Goal: Task Accomplishment & Management: Use online tool/utility

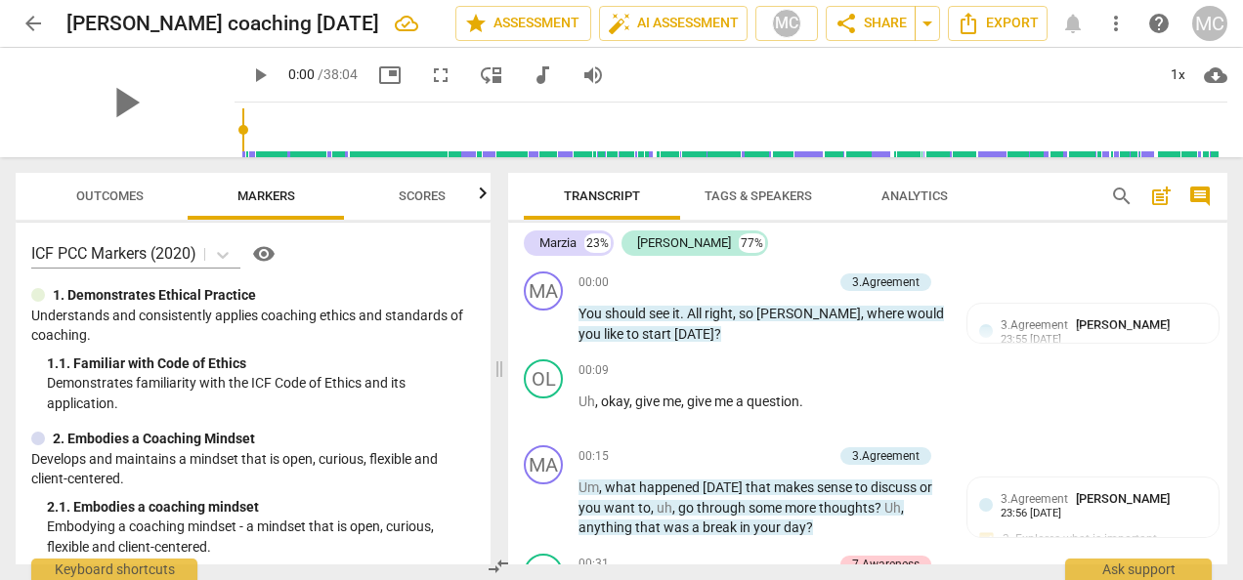
click at [324, 252] on div "ICF PCC Markers (2020) visibility" at bounding box center [253, 253] width 444 height 31
click at [1221, 233] on div "Marzia 23% [PERSON_NAME] 77% MA play_arrow pause 00:00 + Add competency 3.Agree…" at bounding box center [867, 394] width 719 height 342
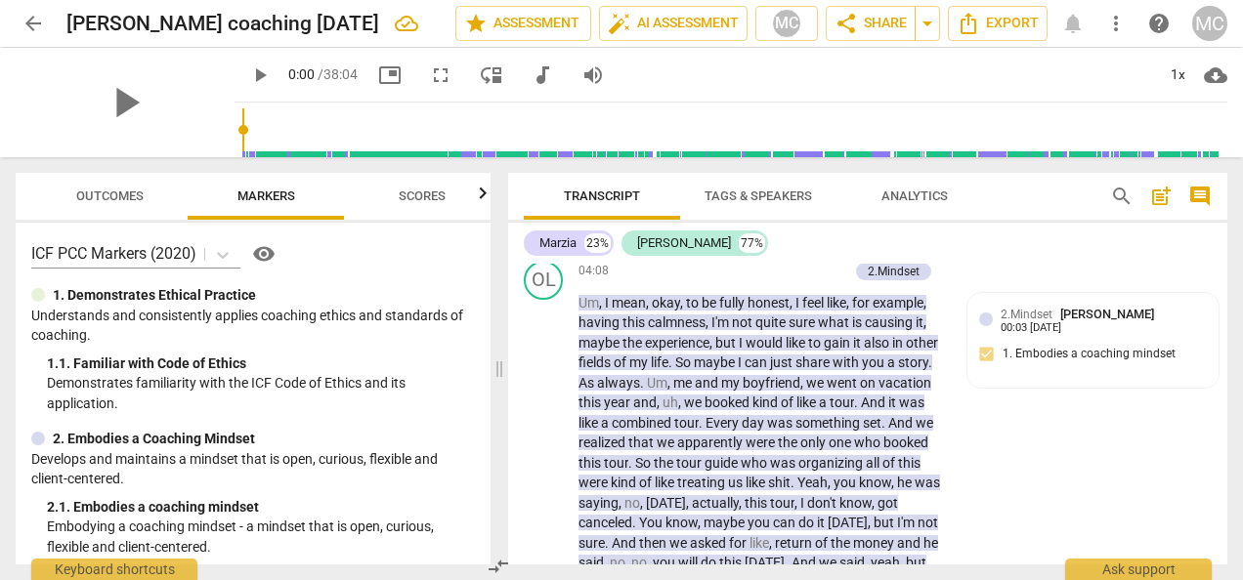
scroll to position [1843, 0]
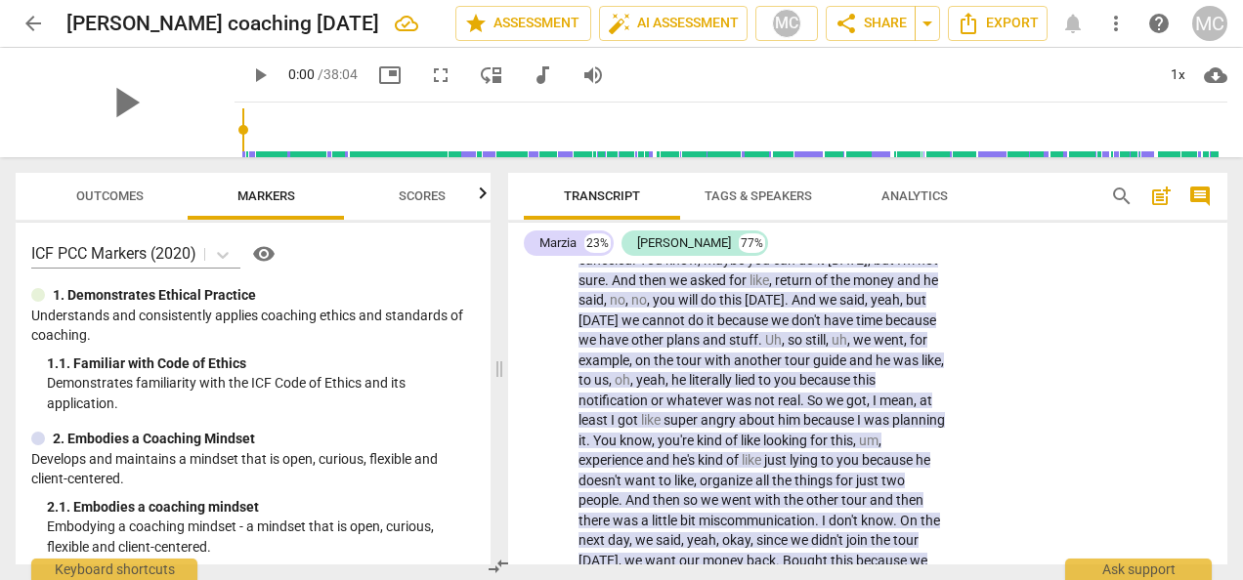
click at [1222, 238] on div "Marzia 23% [PERSON_NAME] 77% MA play_arrow pause 00:00 + Add competency 3.Agree…" at bounding box center [867, 394] width 719 height 342
click at [1222, 258] on div "Marzia 23% [PERSON_NAME] 77% MA play_arrow pause 00:00 + Add competency 3.Agree…" at bounding box center [867, 394] width 719 height 342
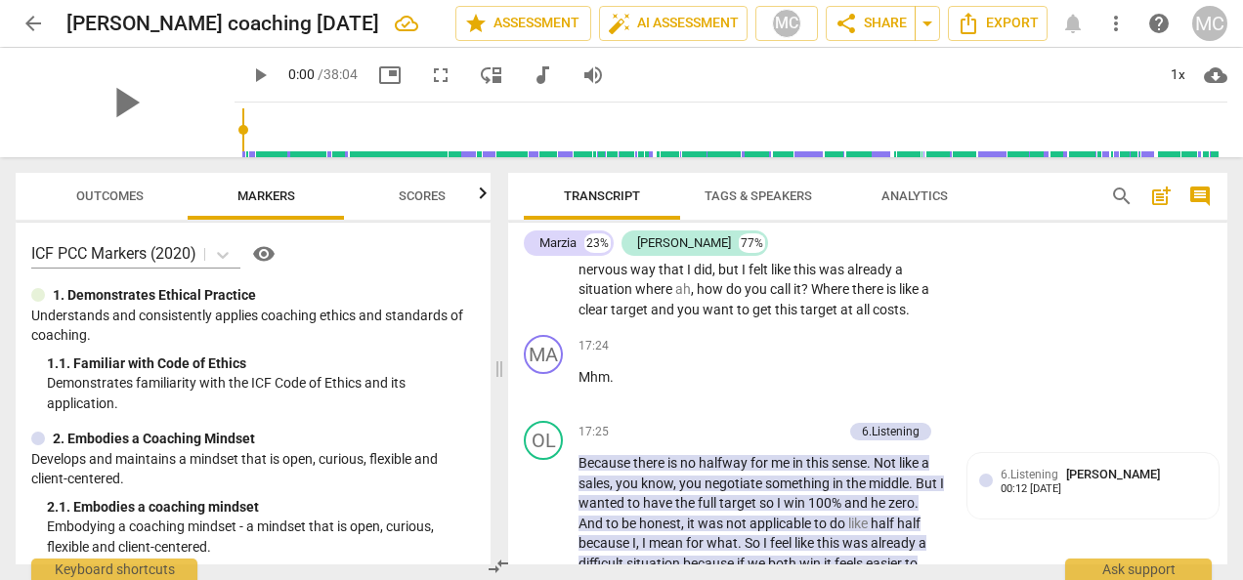
scroll to position [7373, 0]
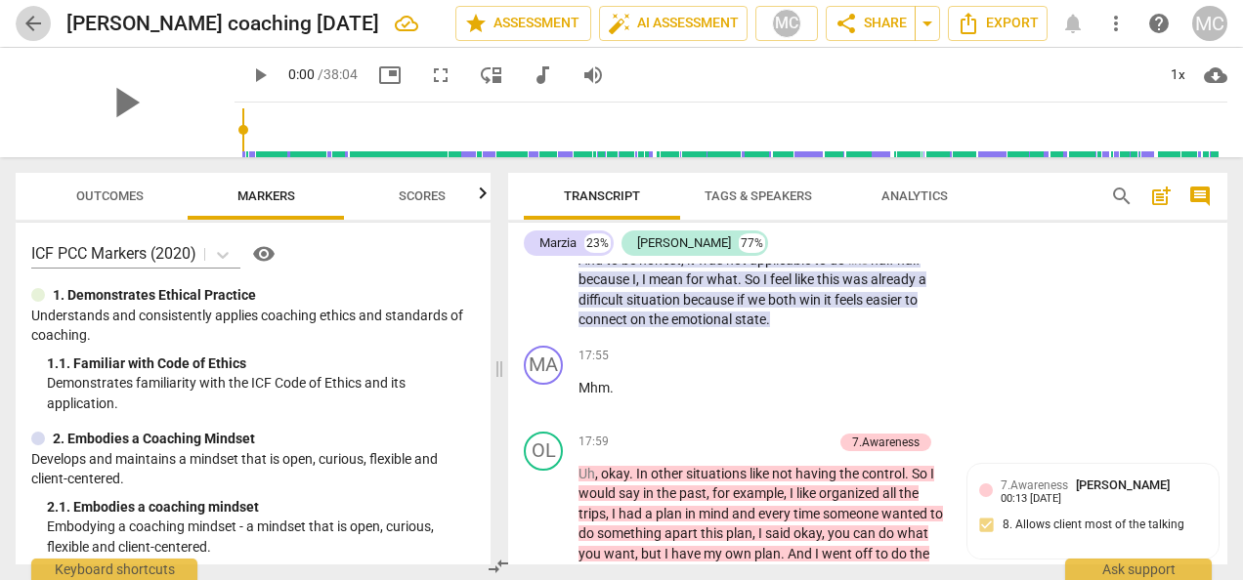
click at [27, 20] on span "arrow_back" at bounding box center [32, 23] width 23 height 23
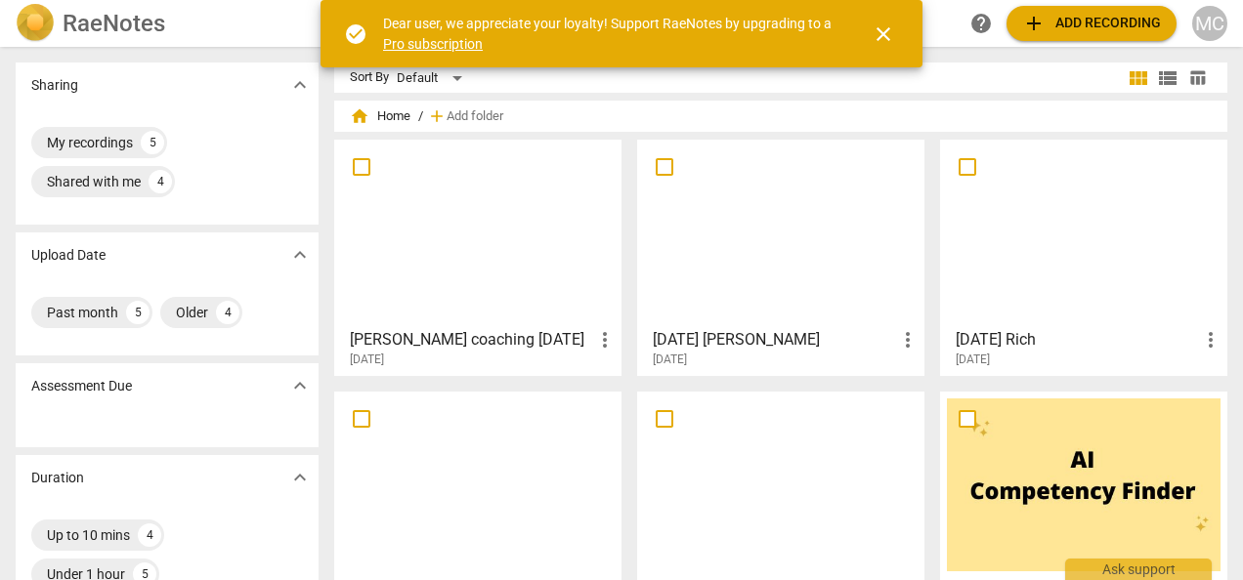
click at [481, 289] on div at bounding box center [478, 233] width 274 height 173
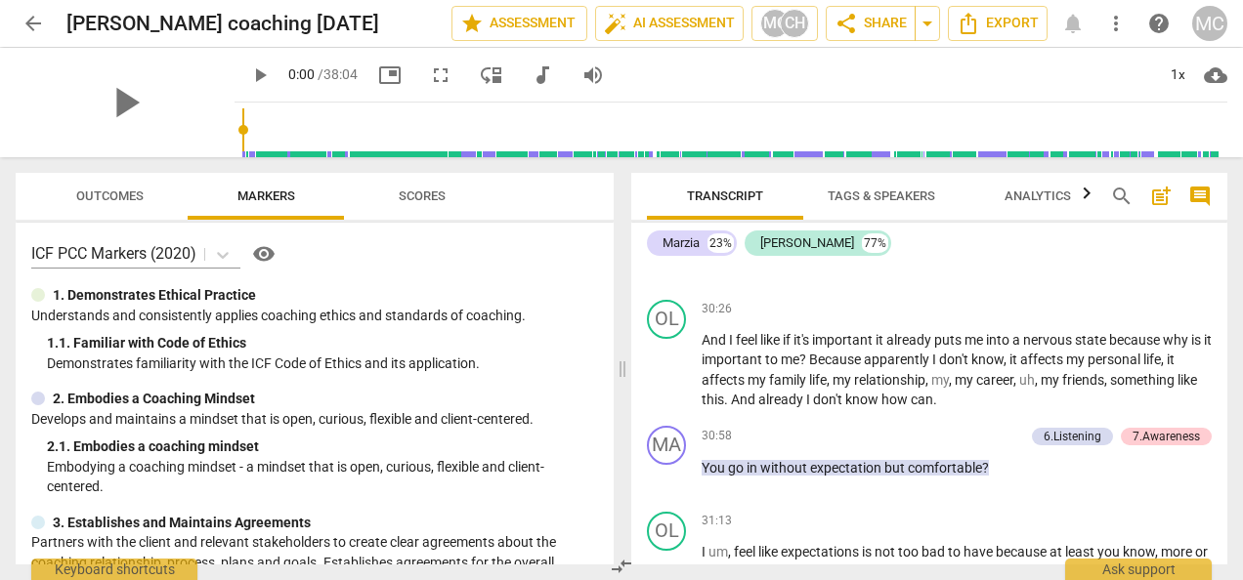
scroll to position [11322, 0]
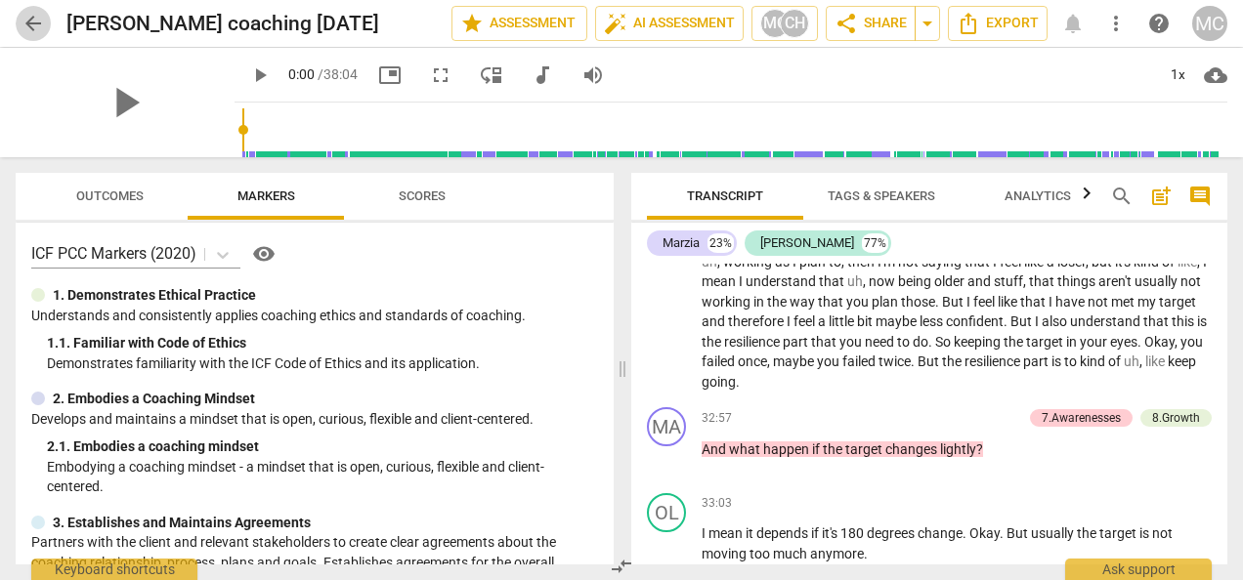
click at [28, 22] on span "arrow_back" at bounding box center [32, 23] width 23 height 23
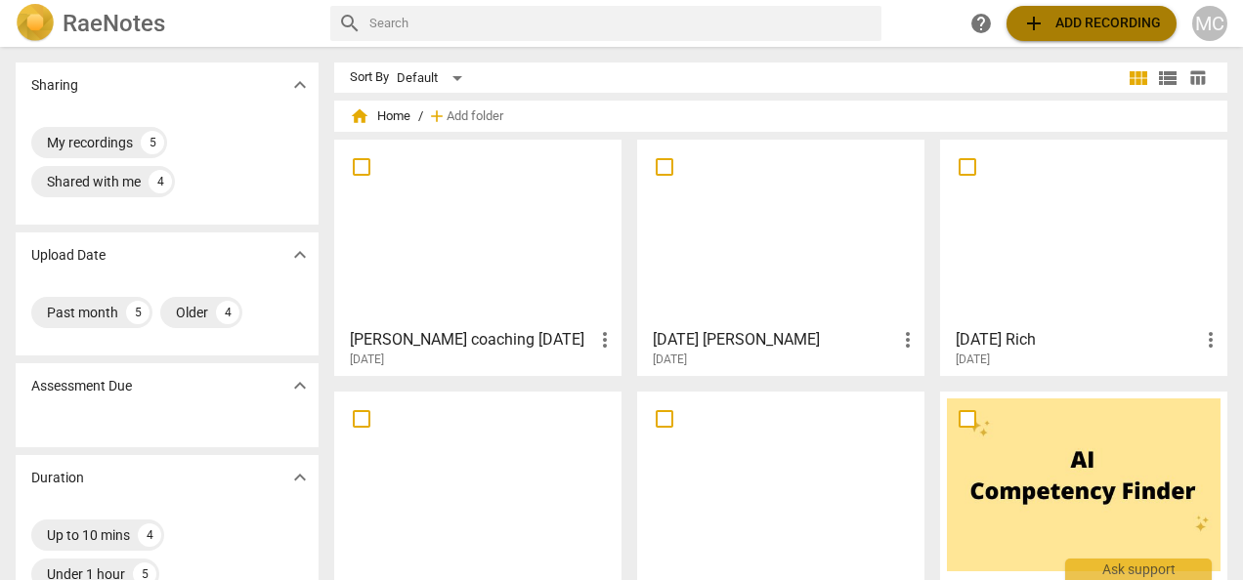
click at [1051, 25] on span "add Add recording" at bounding box center [1091, 23] width 139 height 23
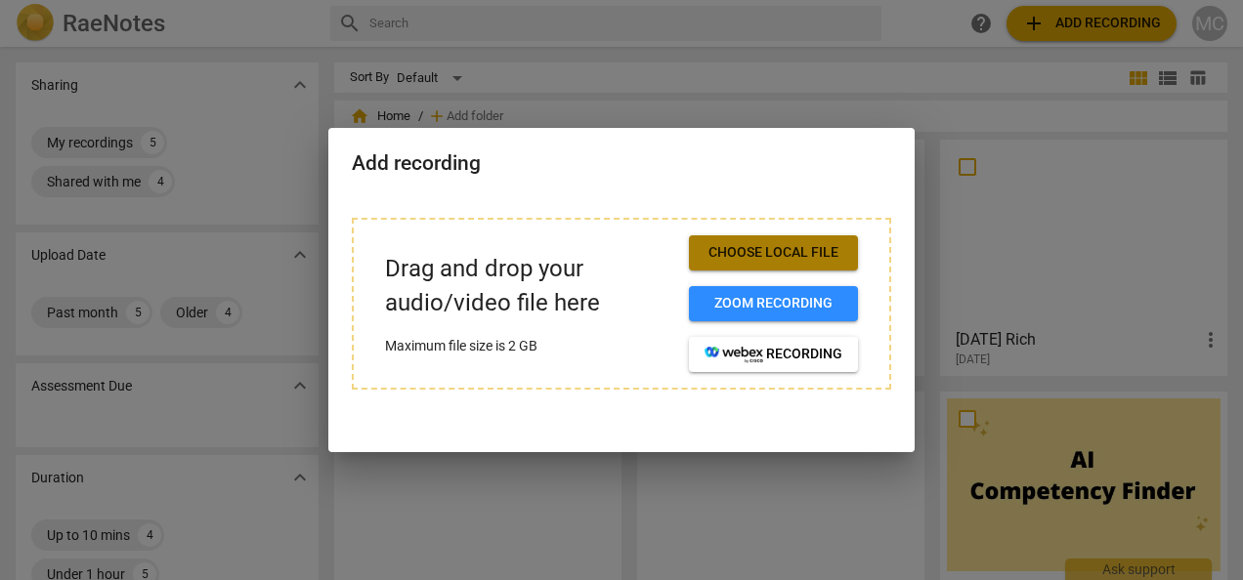
click at [765, 251] on span "Choose local file" at bounding box center [773, 253] width 138 height 20
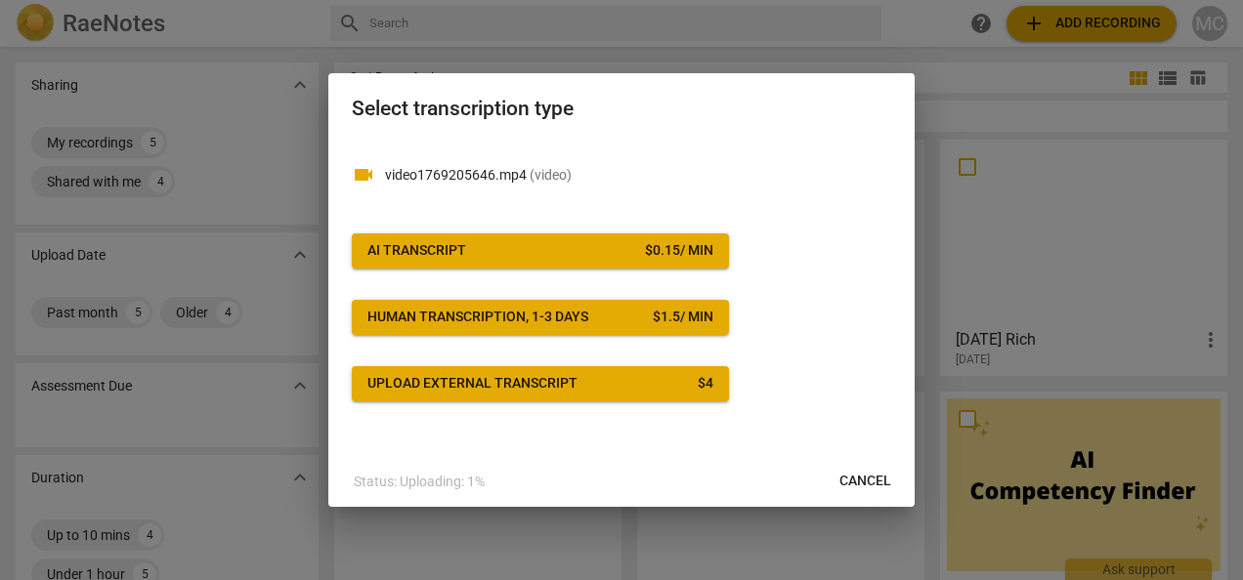
click at [446, 249] on div "AI Transcript" at bounding box center [416, 251] width 99 height 20
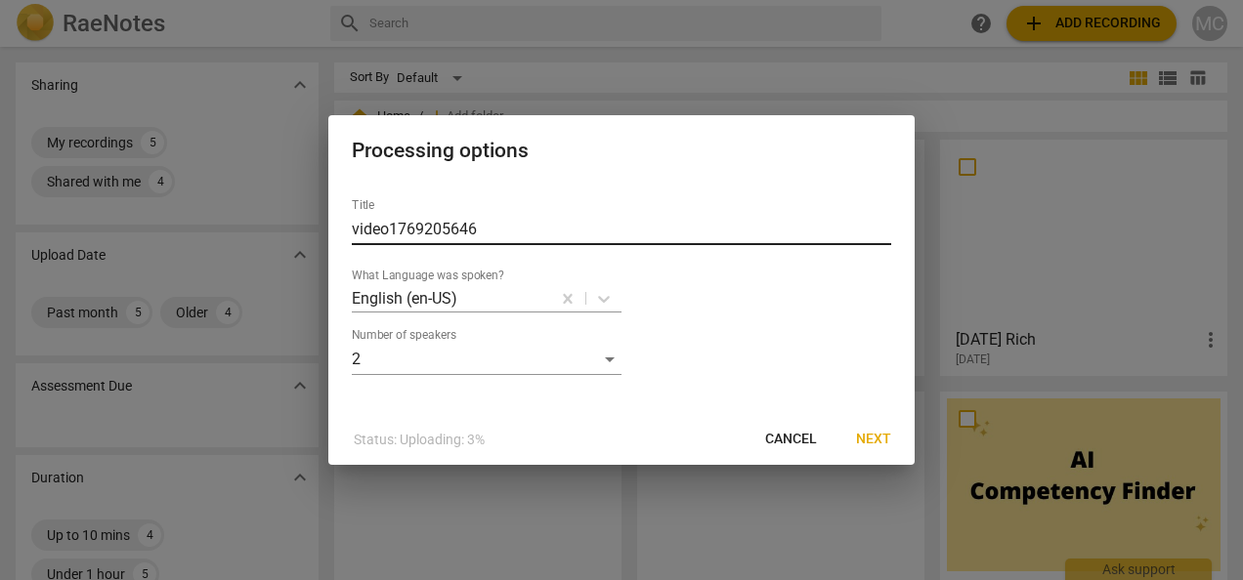
click at [487, 229] on input "video1769205646" at bounding box center [621, 229] width 539 height 31
type input "v"
type input "Ilona Sept 16"
click at [877, 449] on button "Next" at bounding box center [873, 439] width 66 height 35
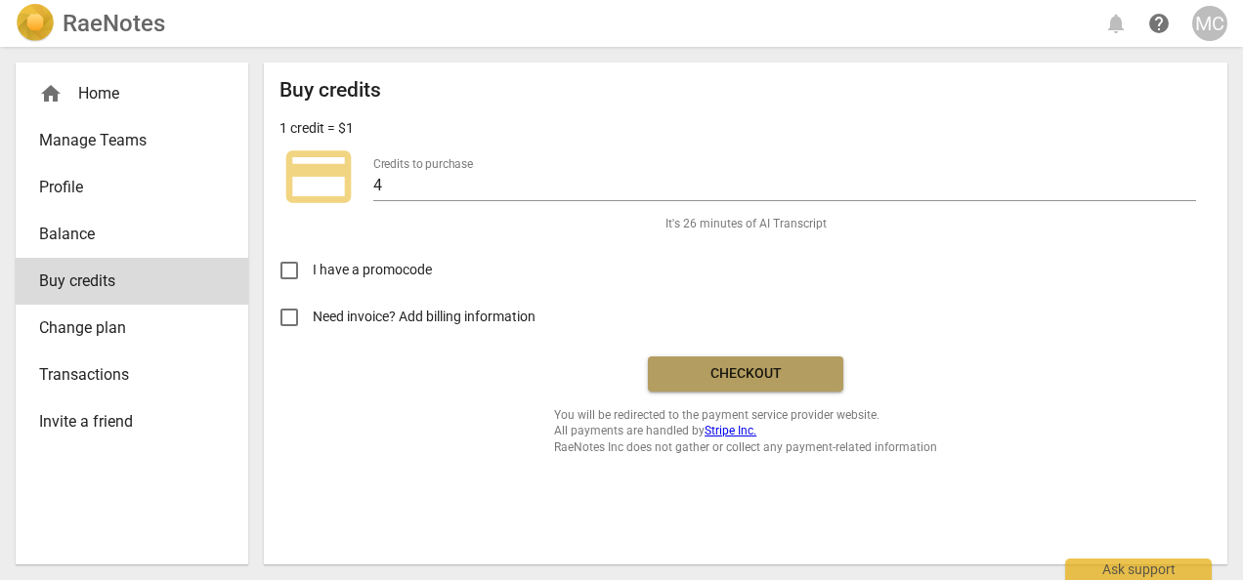
click at [759, 368] on span "Checkout" at bounding box center [745, 374] width 164 height 20
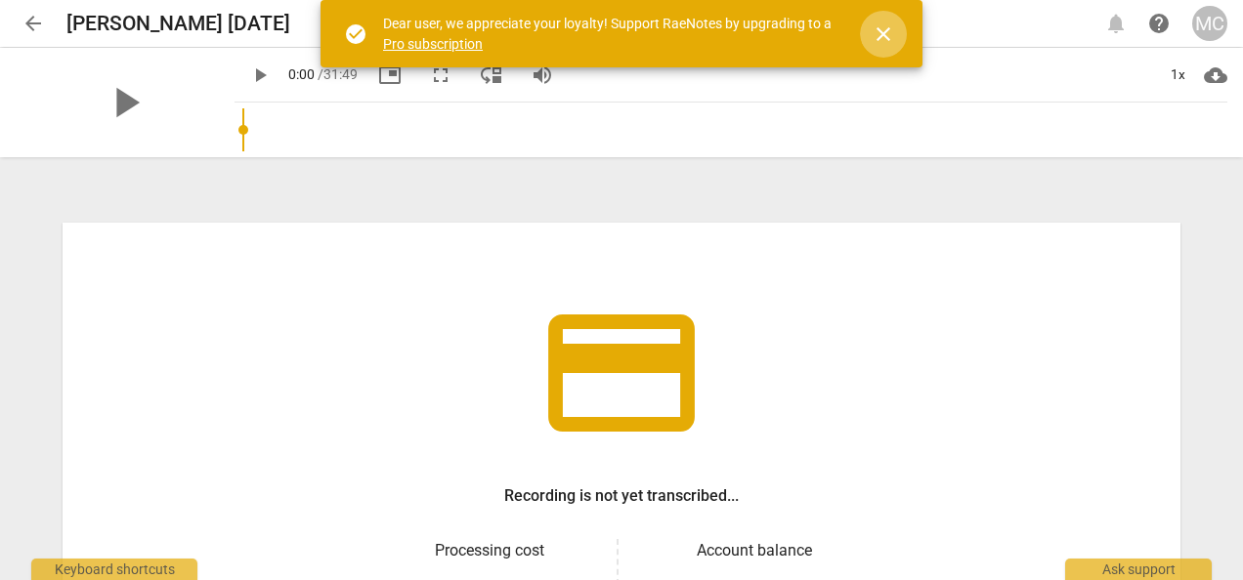
click at [885, 33] on span "close" at bounding box center [883, 33] width 23 height 23
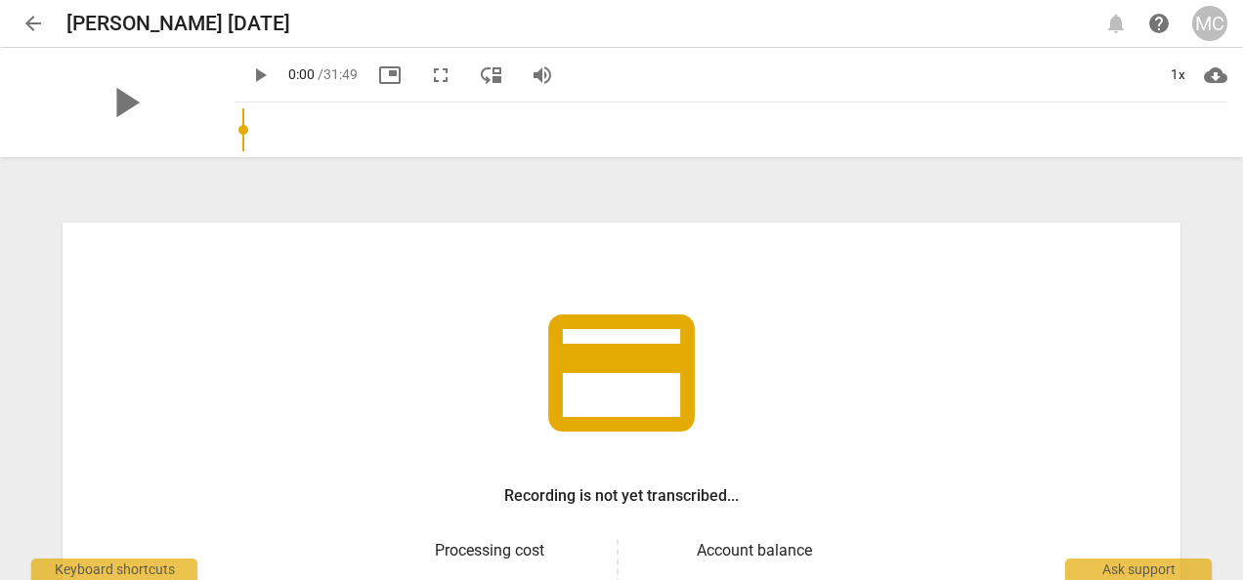
click at [829, 303] on div "credit_card Recording is not yet transcribed... Processing cost $ 4.80 Account …" at bounding box center [622, 521] width 1118 height 596
click at [262, 125] on input "range" at bounding box center [734, 130] width 985 height 63
click at [460, 123] on input "range" at bounding box center [734, 130] width 985 height 63
click at [260, 118] on input "range" at bounding box center [734, 130] width 985 height 63
type input "8"
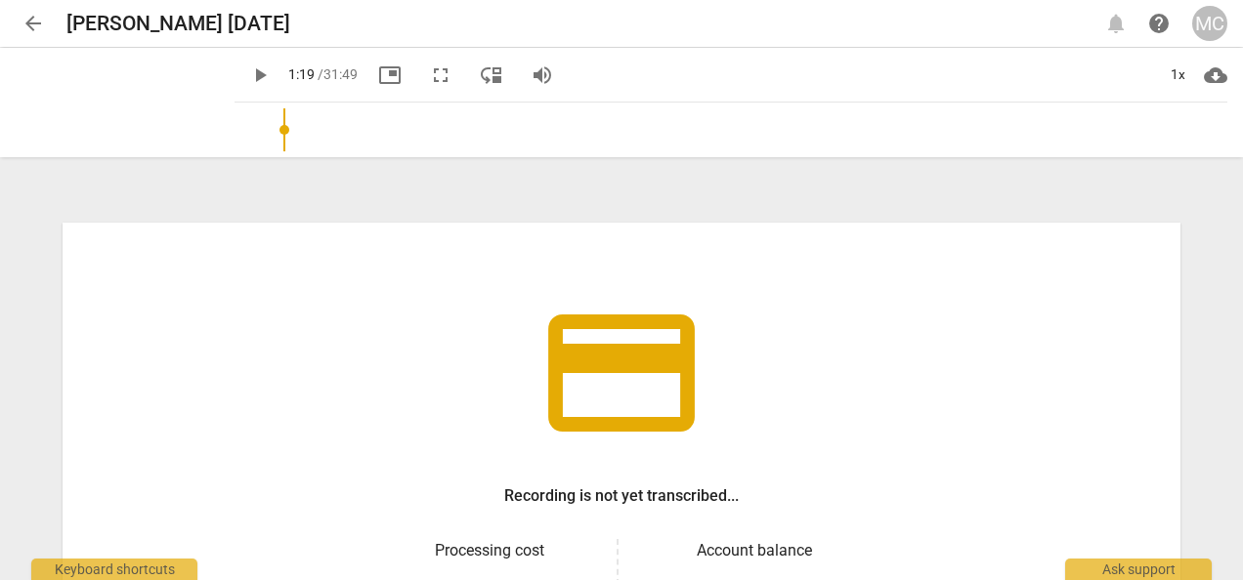
click at [242, 118] on input "range" at bounding box center [734, 130] width 985 height 63
click at [234, 118] on div "play_arrow 0:08 / 31:49 picture_in_picture fullscreen move_down volume_up 1x cl…" at bounding box center [730, 102] width 993 height 109
click at [27, 20] on span "arrow_back" at bounding box center [32, 23] width 23 height 23
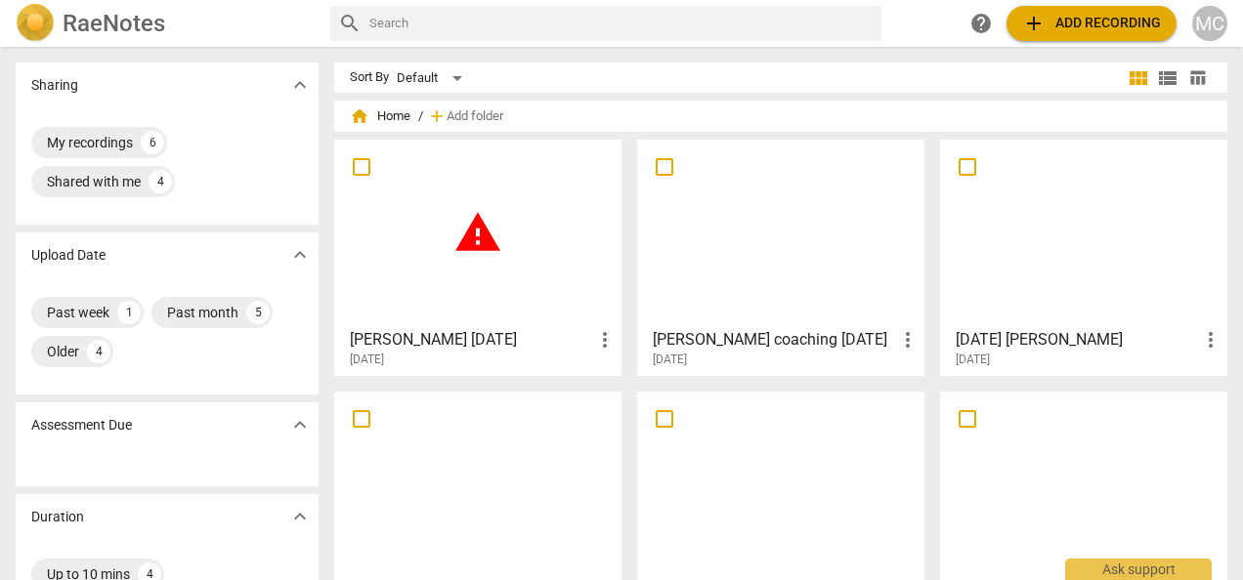
click at [480, 273] on div "warning" at bounding box center [478, 233] width 274 height 173
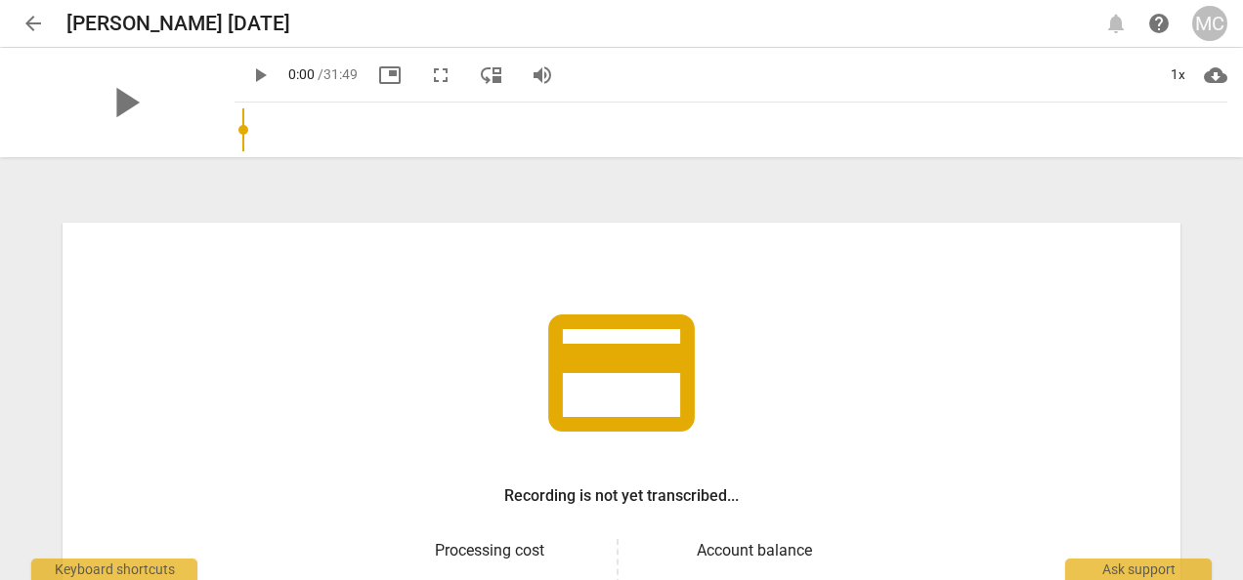
scroll to position [301, 0]
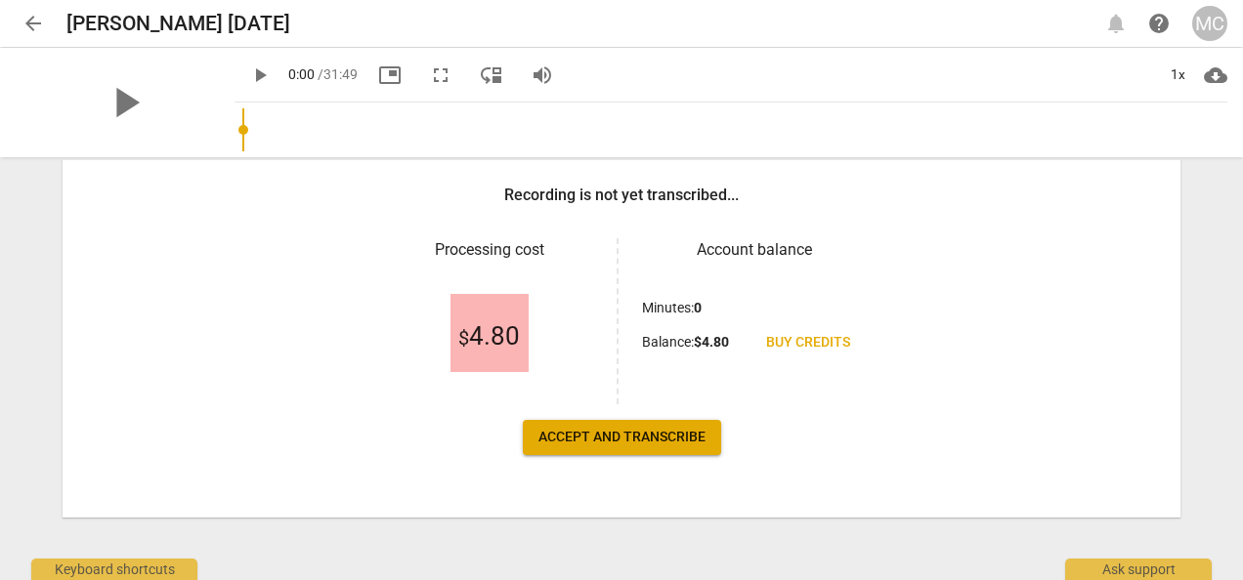
click at [602, 456] on div "credit_card Recording is not yet transcribed... Processing cost $ 4.80 Account …" at bounding box center [622, 220] width 1118 height 596
click at [610, 443] on span "Accept and transcribe" at bounding box center [621, 438] width 167 height 20
